Goal: Browse casually: Explore the website without a specific task or goal

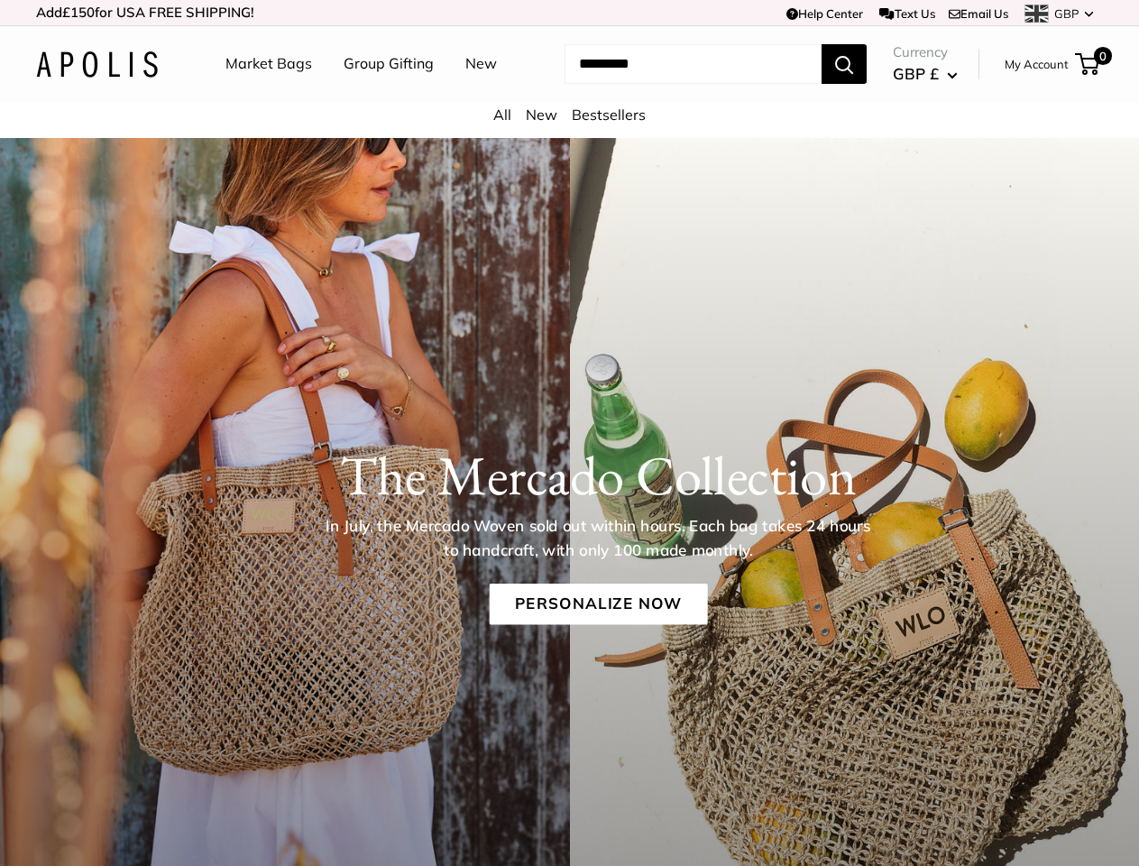
click at [569, 433] on div "The [PERSON_NAME] Collection In July, the [PERSON_NAME] Woven sold out within h…" at bounding box center [569, 522] width 1139 height 250
click at [569, 13] on td "Help Center Text Us Email Us *** *** *** *** *** *** *** *** *** *** *** GBP US…" at bounding box center [787, 12] width 631 height 25
click at [569, 84] on input "Search..." at bounding box center [693, 64] width 257 height 40
click at [372, 93] on ul "Market Bags Group Gifting New" at bounding box center [376, 64] width 303 height 58
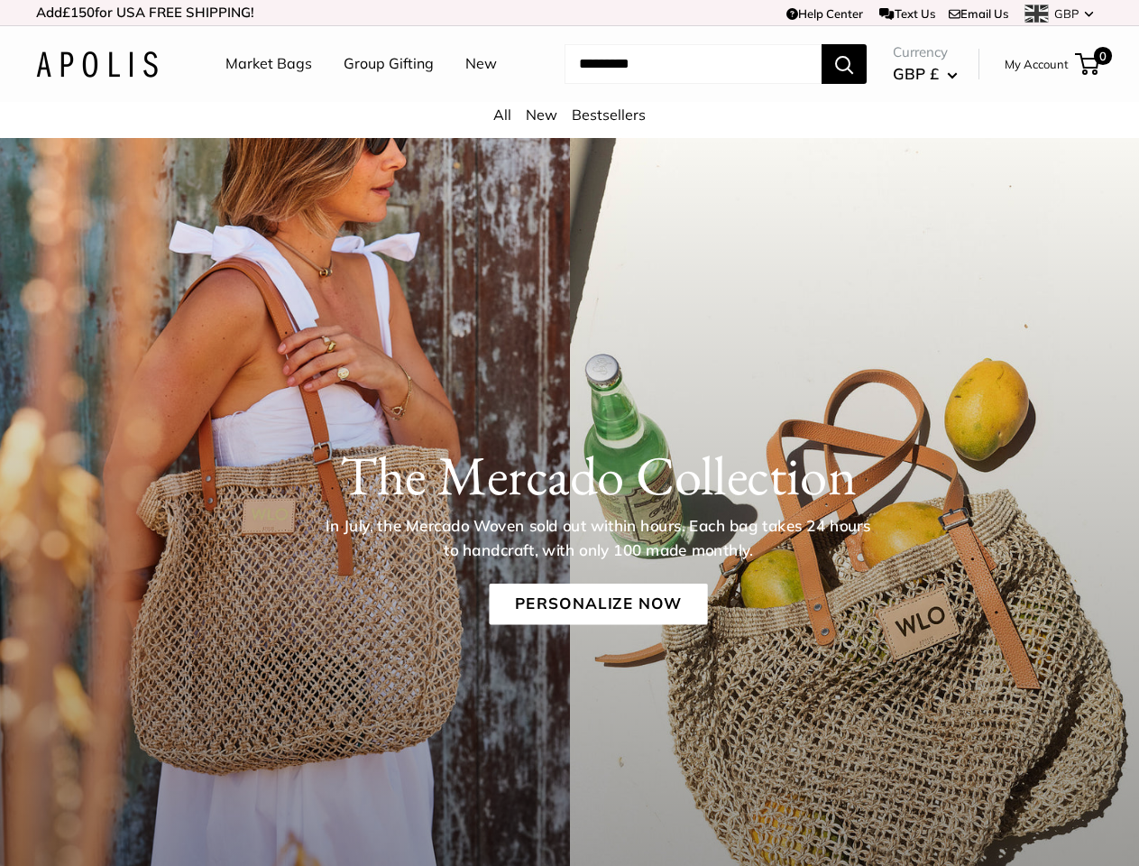
click at [676, 84] on input "Search..." at bounding box center [693, 64] width 257 height 40
click at [569, 508] on h1 "The Mercado Collection" at bounding box center [598, 475] width 1014 height 65
